Goal: Check status

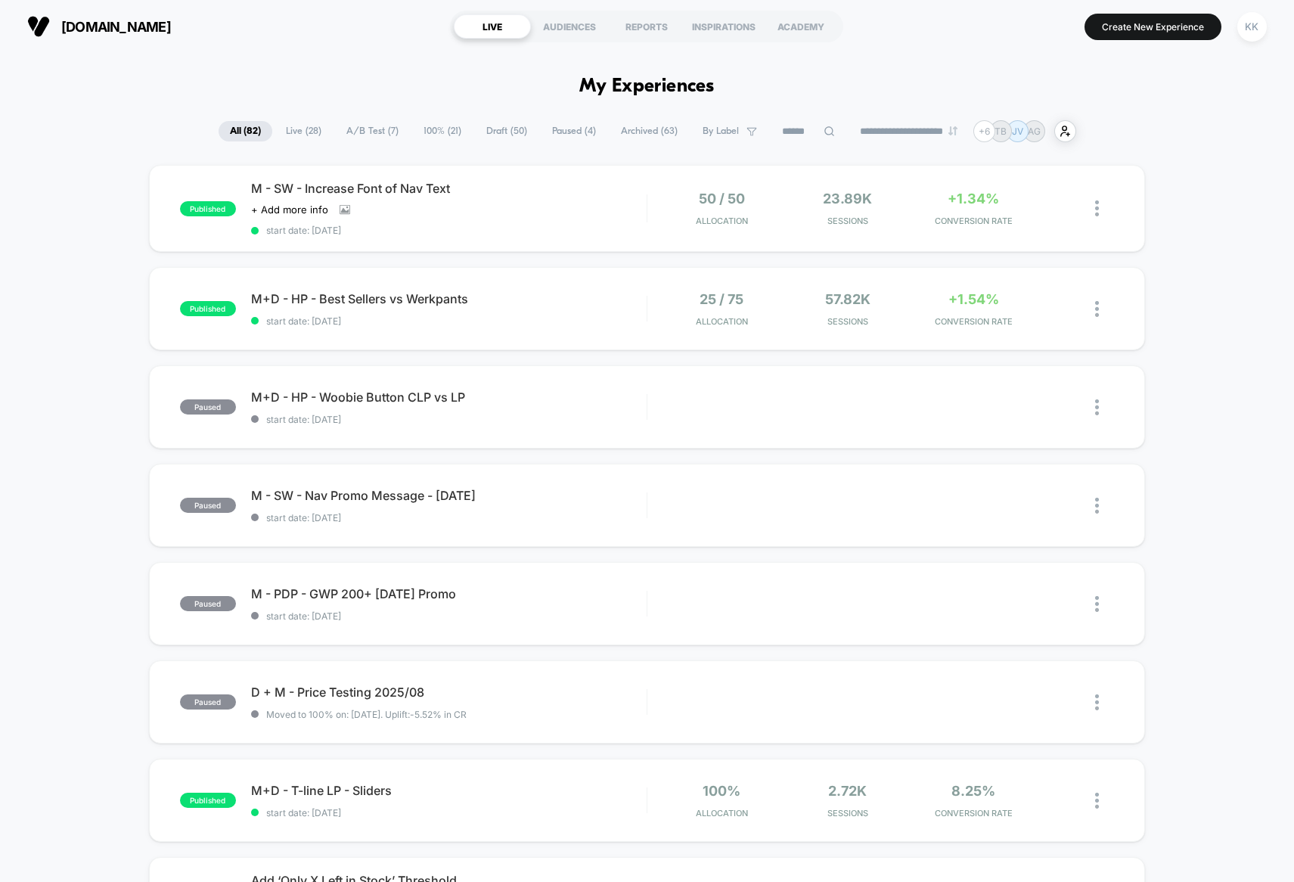
click at [807, 128] on input at bounding box center [809, 132] width 76 height 18
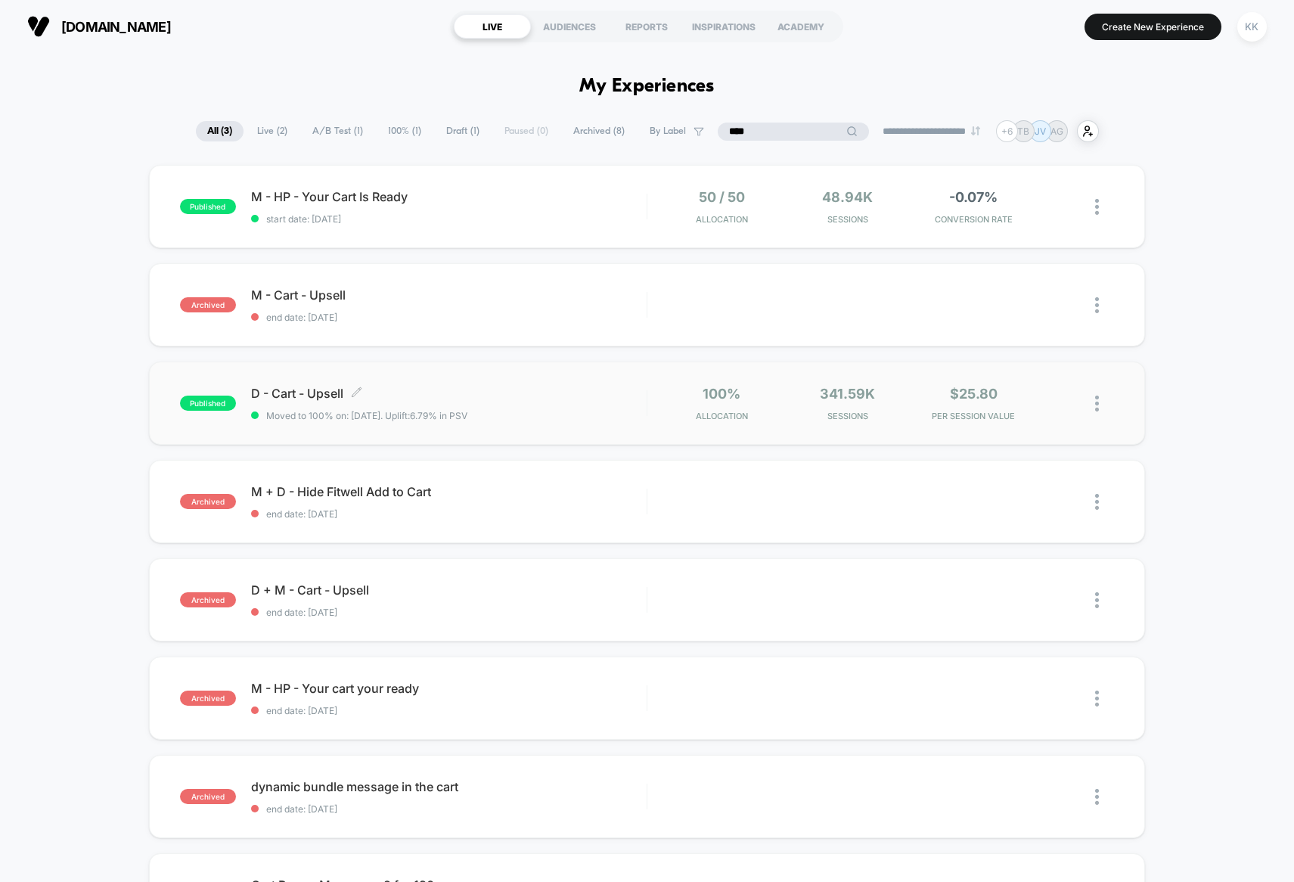
type input "****"
click at [580, 410] on span "Moved to 100% on: [DATE] . Uplift: 6.79% in PSV" at bounding box center [449, 415] width 396 height 11
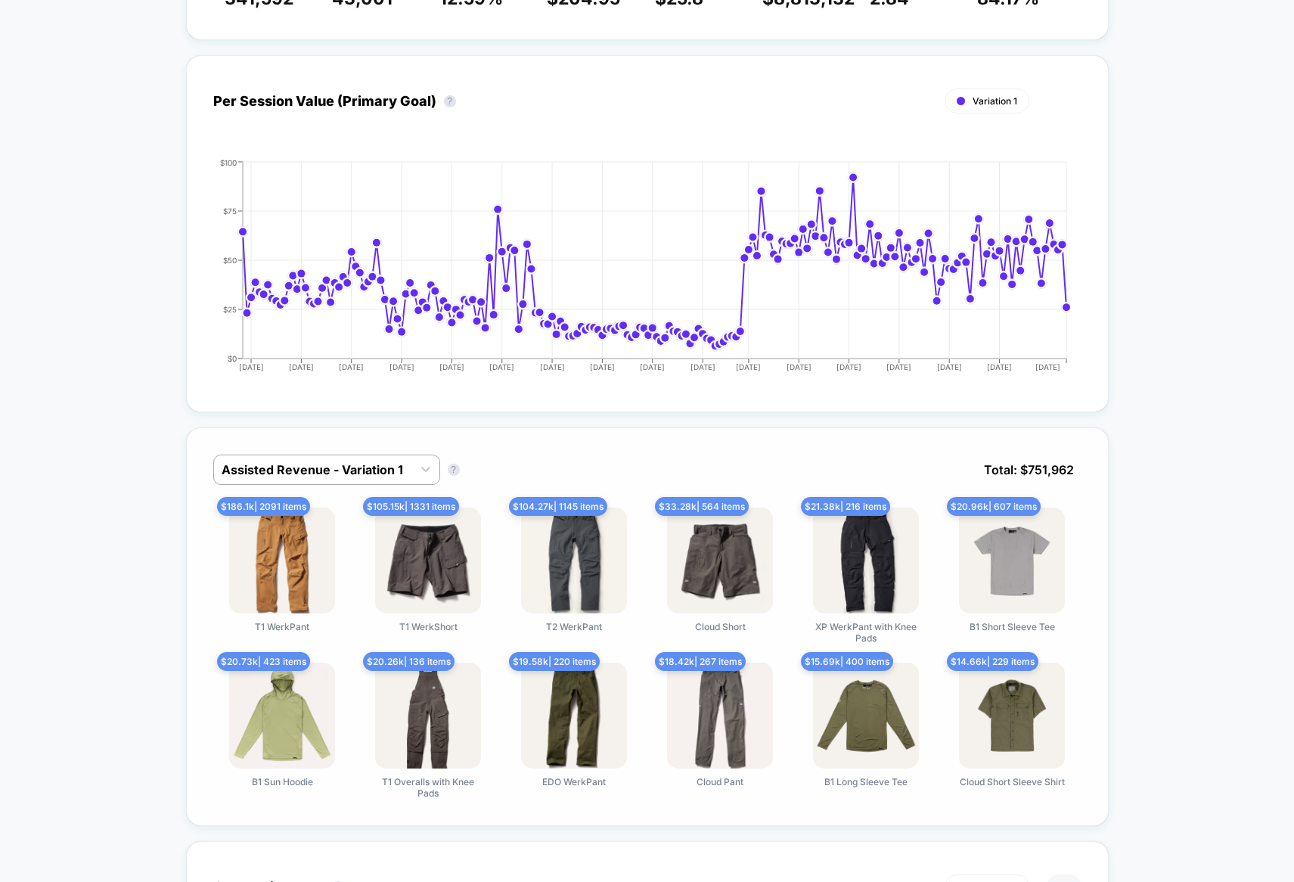
scroll to position [681, 0]
